Goal: Transaction & Acquisition: Purchase product/service

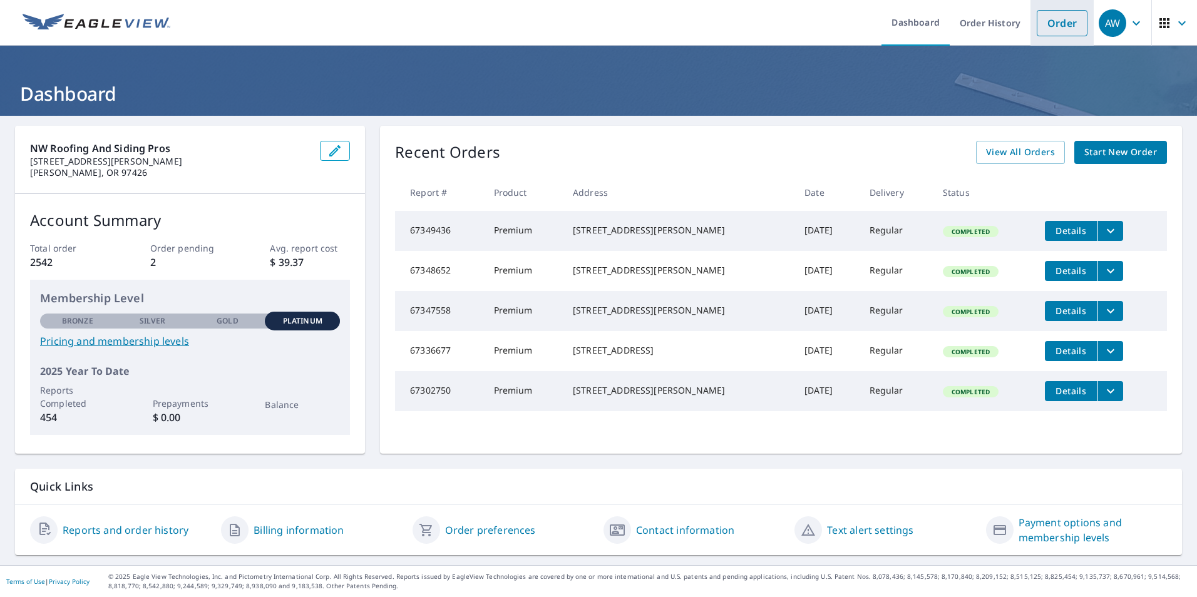
click at [1053, 19] on link "Order" at bounding box center [1062, 23] width 51 height 26
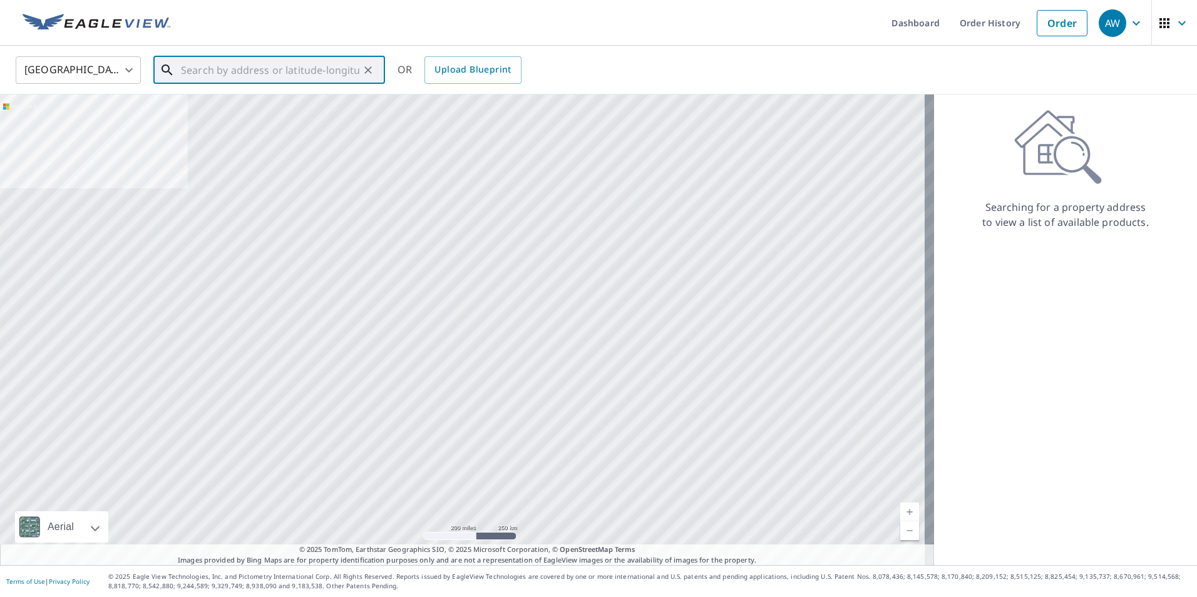
click at [215, 73] on input "text" at bounding box center [270, 70] width 178 height 35
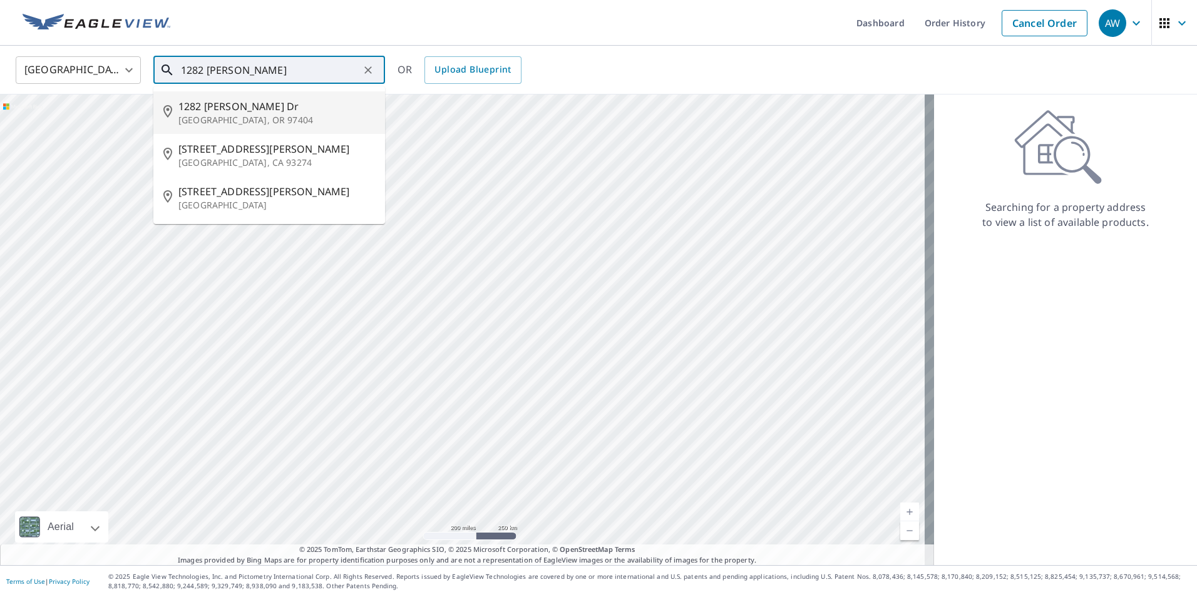
click at [214, 110] on span "1282 [PERSON_NAME] Dr" at bounding box center [276, 106] width 197 height 15
type input "[STREET_ADDRESS][PERSON_NAME][PERSON_NAME]"
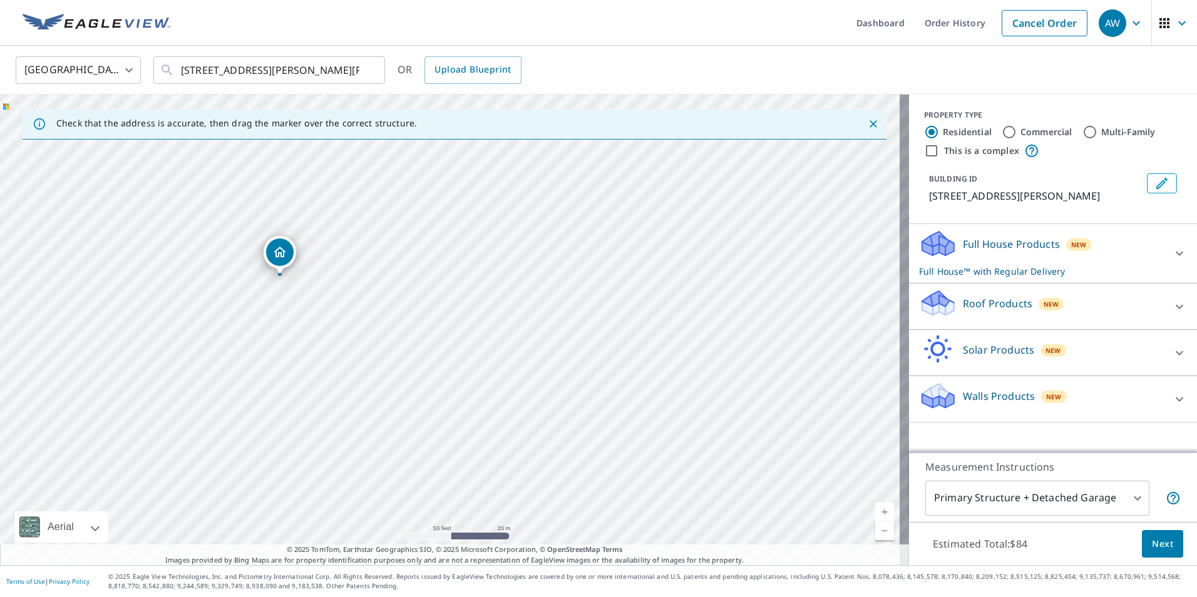
drag, startPoint x: 288, startPoint y: 299, endPoint x: 403, endPoint y: 366, distance: 132.7
click at [403, 366] on div "[STREET_ADDRESS][PERSON_NAME][PERSON_NAME]" at bounding box center [454, 330] width 909 height 471
click at [1172, 309] on icon at bounding box center [1179, 306] width 15 height 15
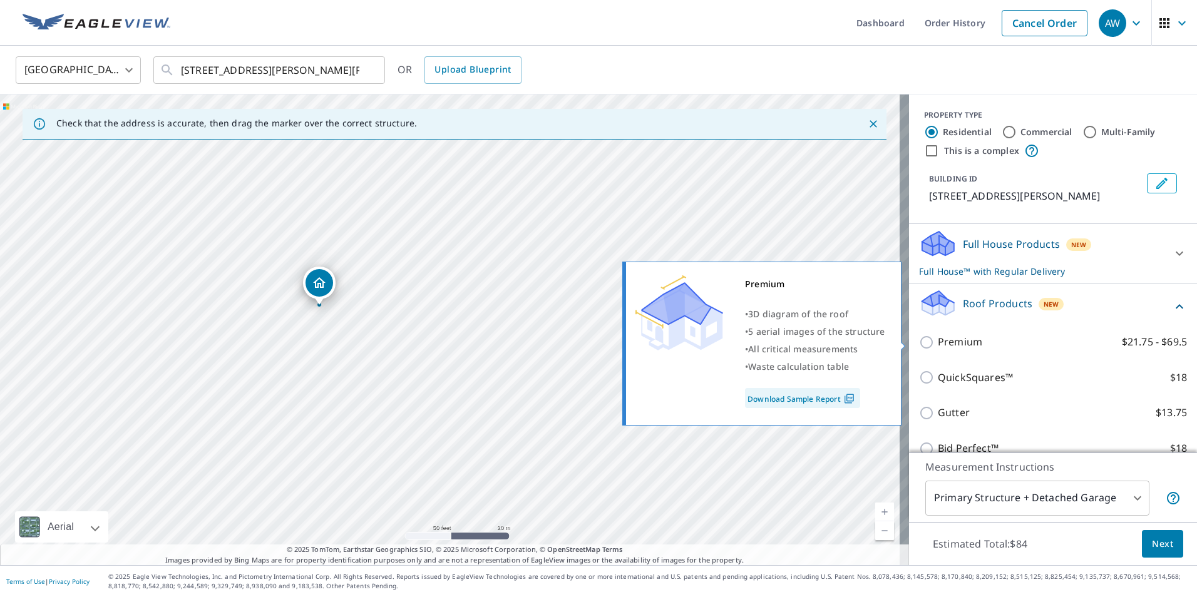
click at [938, 343] on p "Premium" at bounding box center [960, 342] width 44 height 16
click at [934, 343] on input "Premium $21.75 - $69.5" at bounding box center [928, 342] width 19 height 15
checkbox input "true"
checkbox input "false"
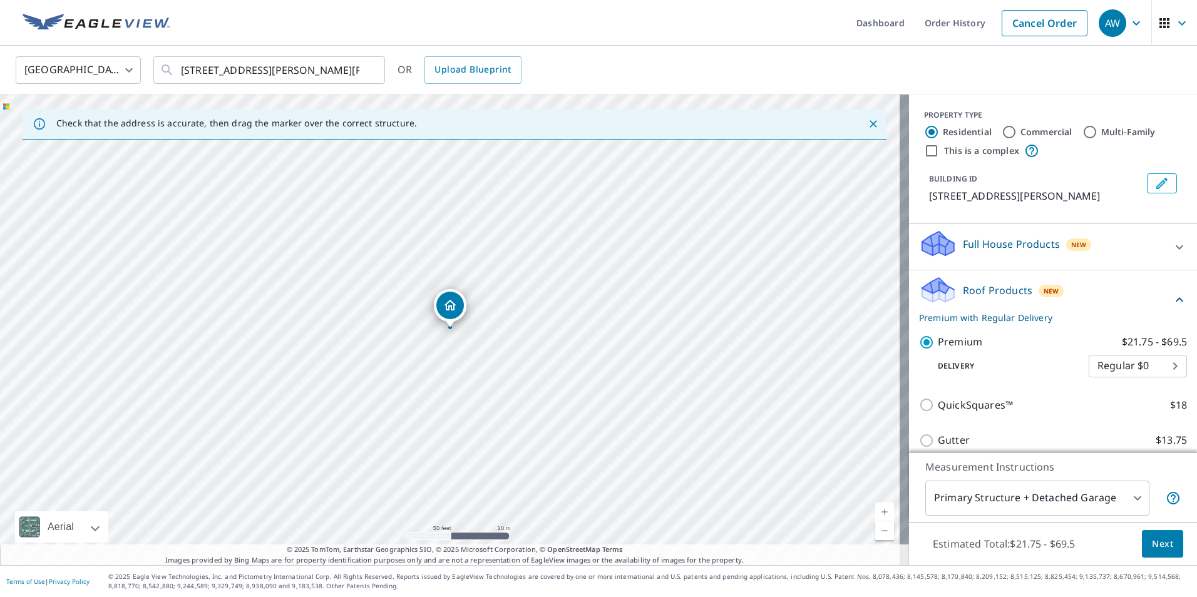
click at [1166, 539] on button "Next" at bounding box center [1162, 544] width 41 height 28
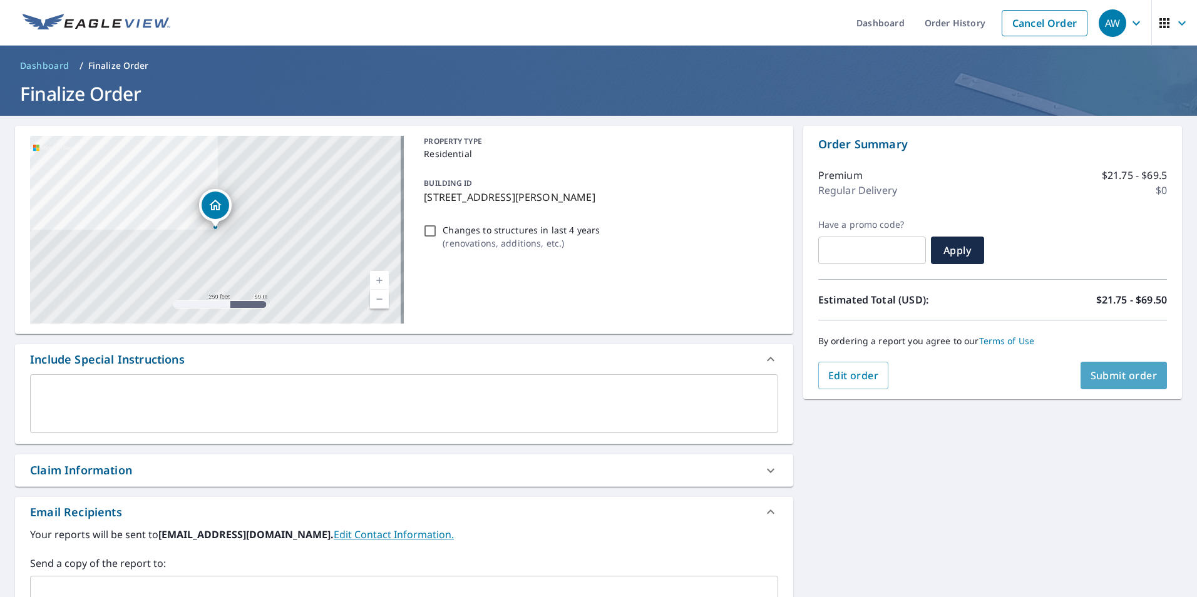
click at [1116, 373] on span "Submit order" at bounding box center [1124, 376] width 67 height 14
checkbox input "true"
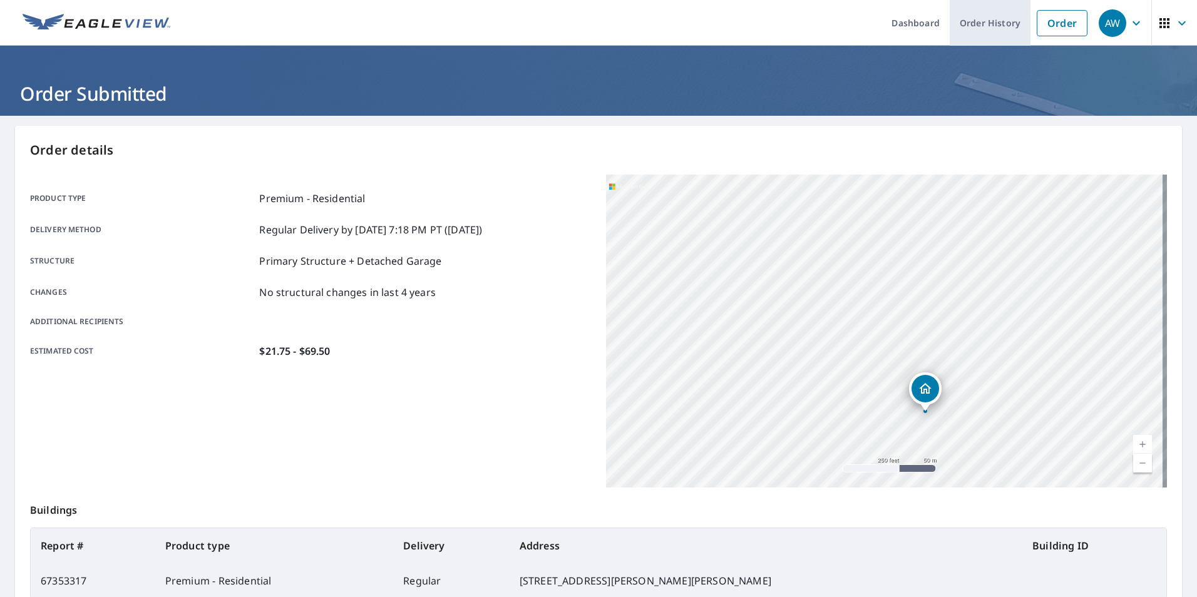
click at [991, 30] on link "Order History" at bounding box center [990, 23] width 81 height 46
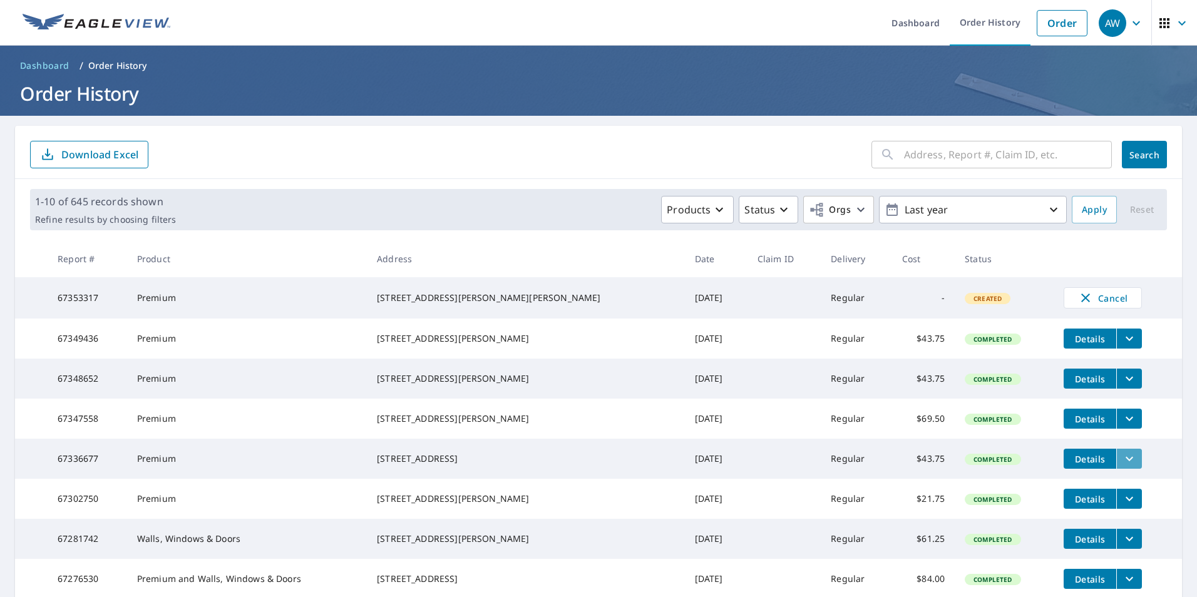
click at [1122, 466] on icon "filesDropdownBtn-67336677" at bounding box center [1129, 458] width 15 height 15
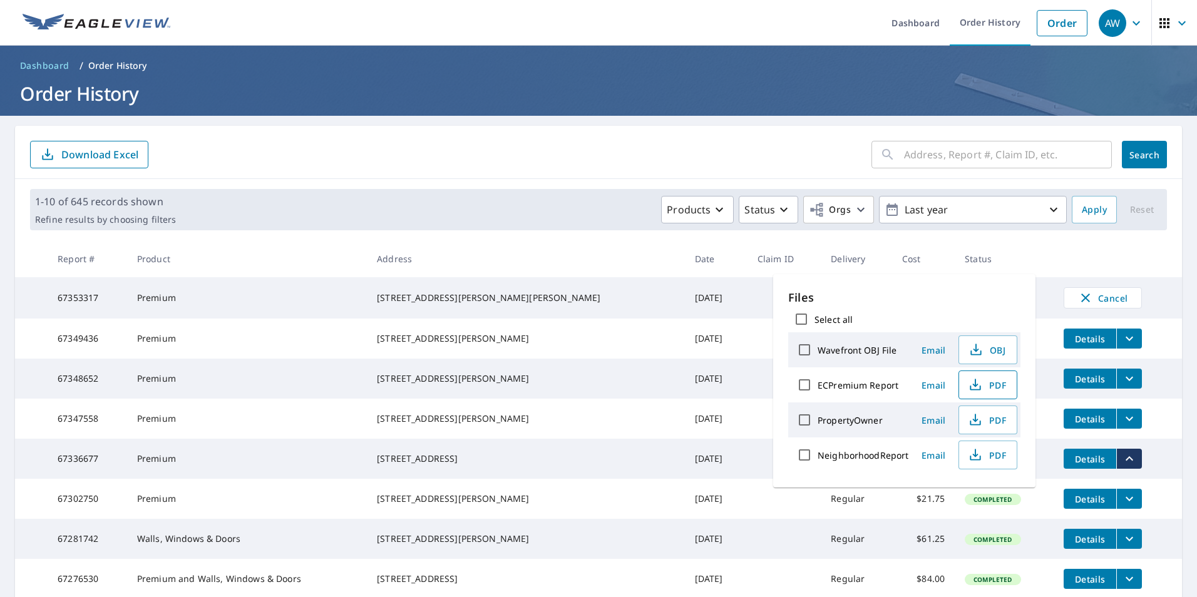
click at [978, 386] on icon "button" at bounding box center [975, 385] width 15 height 15
